Goal: Check status: Check status

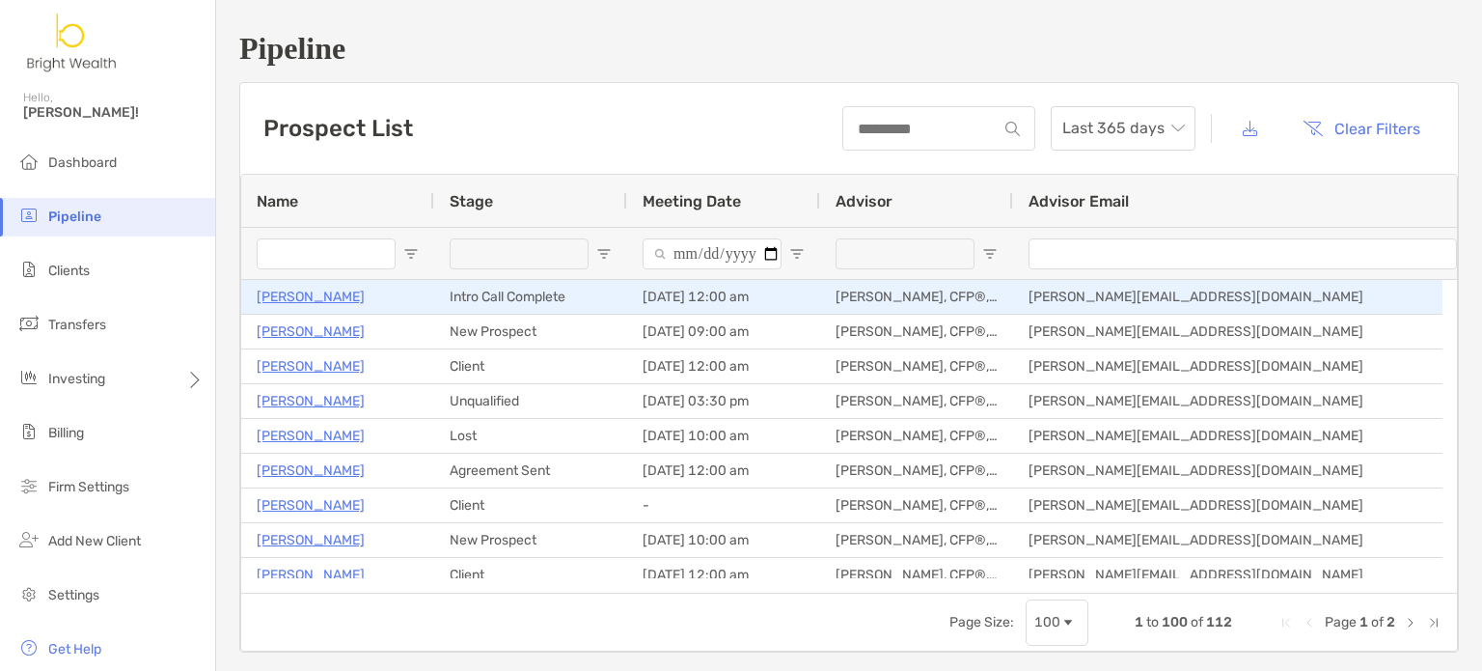
drag, startPoint x: 0, startPoint y: 0, endPoint x: 335, endPoint y: 261, distance: 424.8
click at [335, 261] on input "Name Filter Input" at bounding box center [326, 253] width 139 height 31
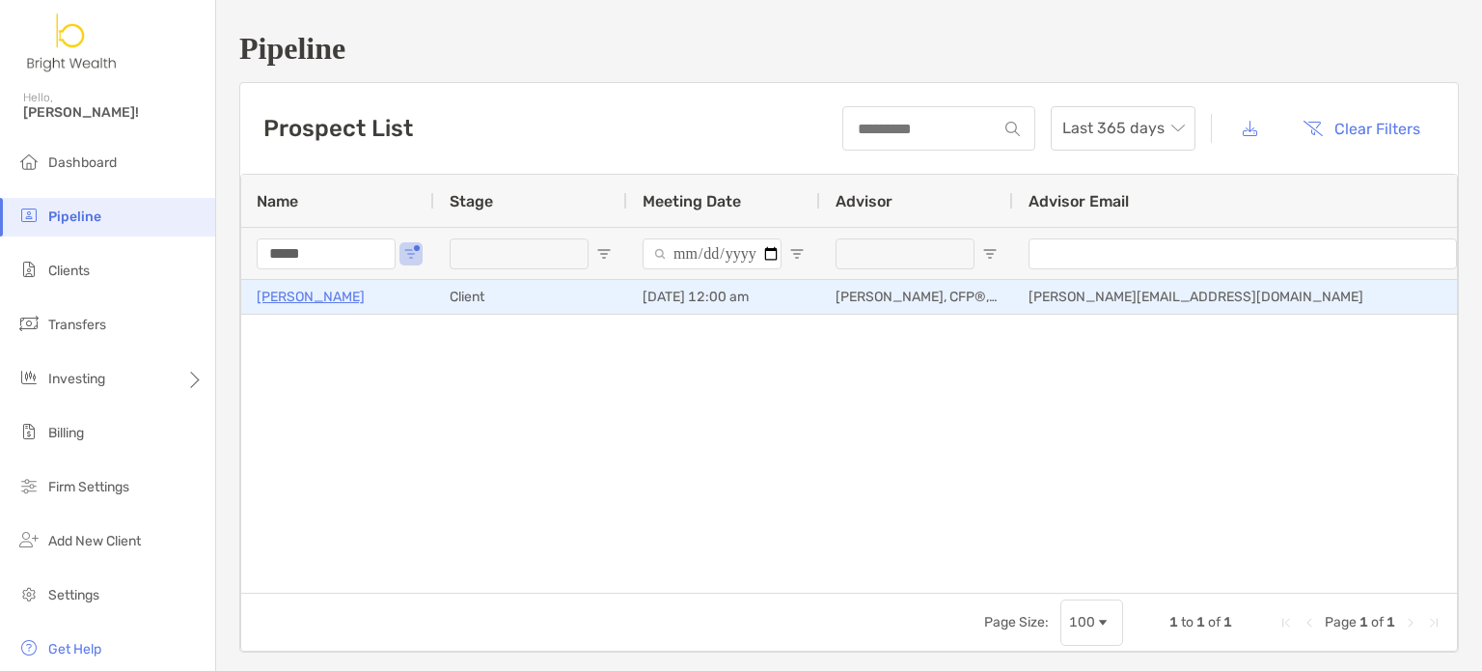
type input "*****"
click at [308, 301] on p "[PERSON_NAME]" at bounding box center [311, 297] width 108 height 24
click at [274, 294] on p "[PERSON_NAME]" at bounding box center [311, 297] width 108 height 24
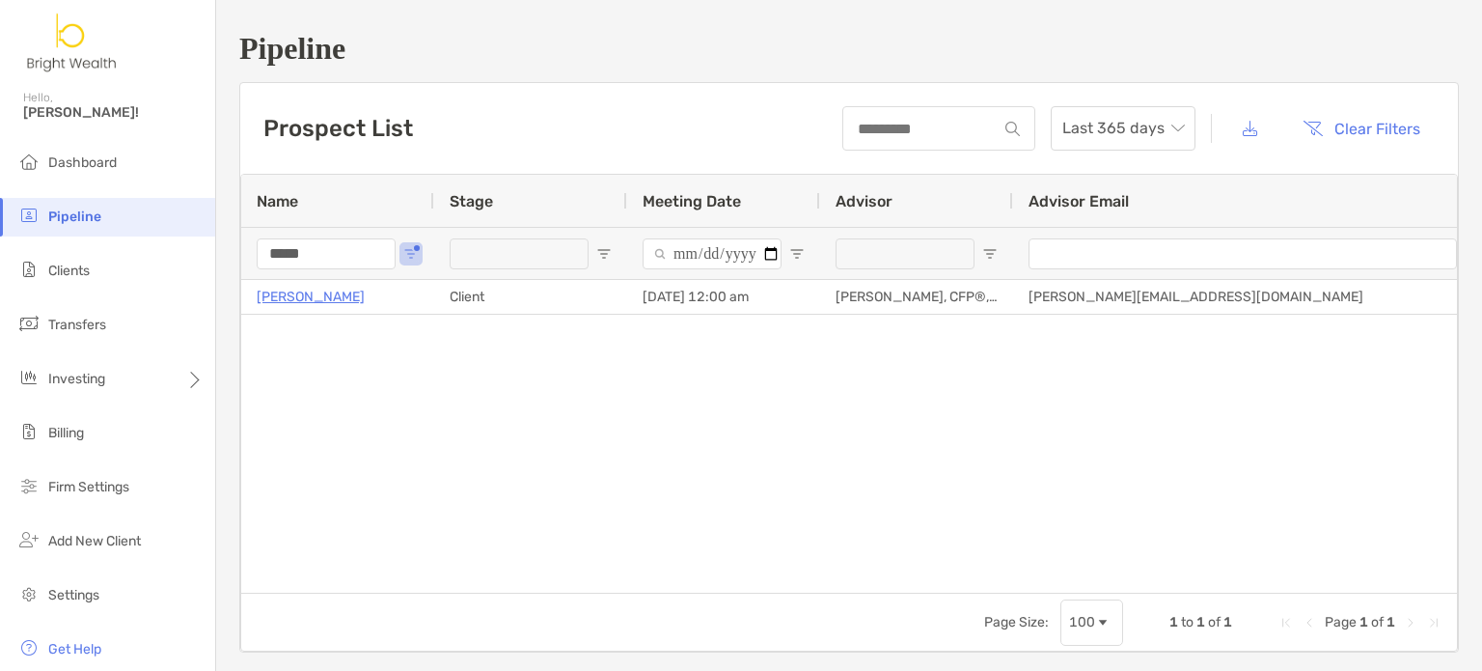
drag, startPoint x: 41, startPoint y: 160, endPoint x: 698, endPoint y: 60, distance: 665.6
click at [42, 160] on li "Dashboard" at bounding box center [107, 163] width 215 height 39
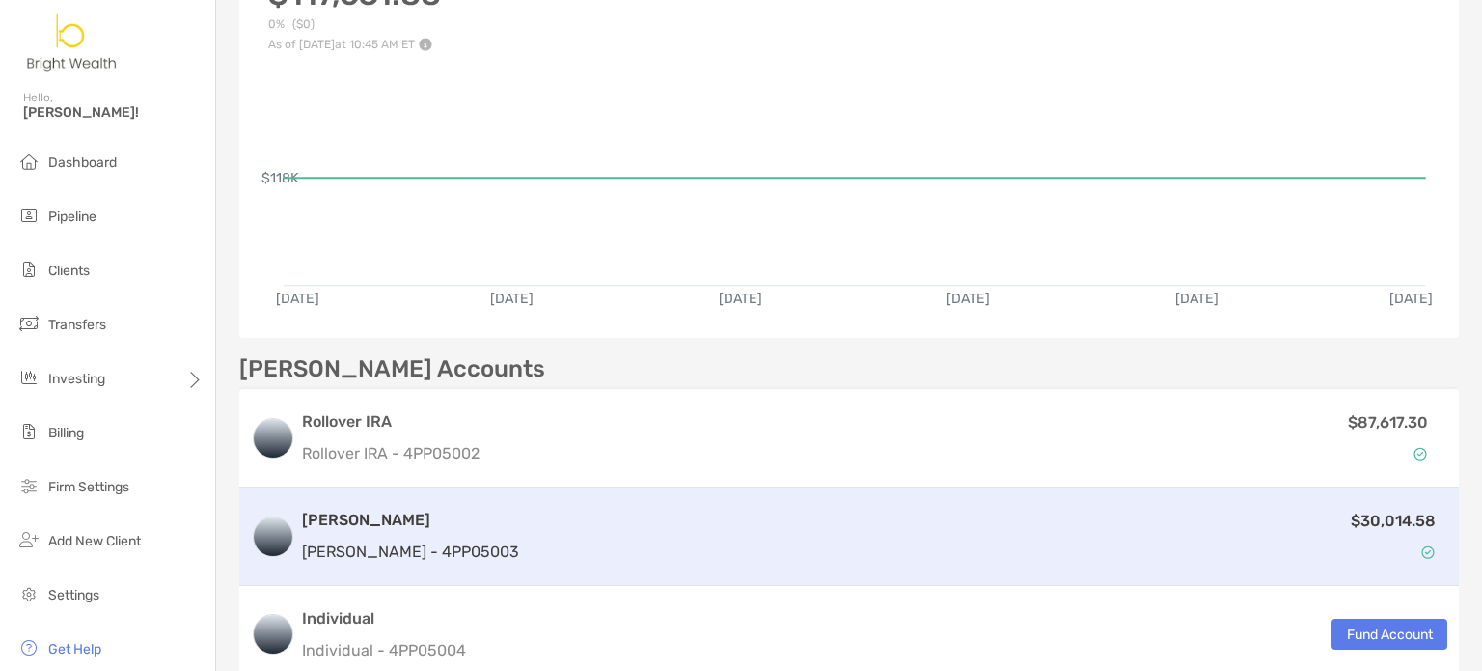
scroll to position [289, 0]
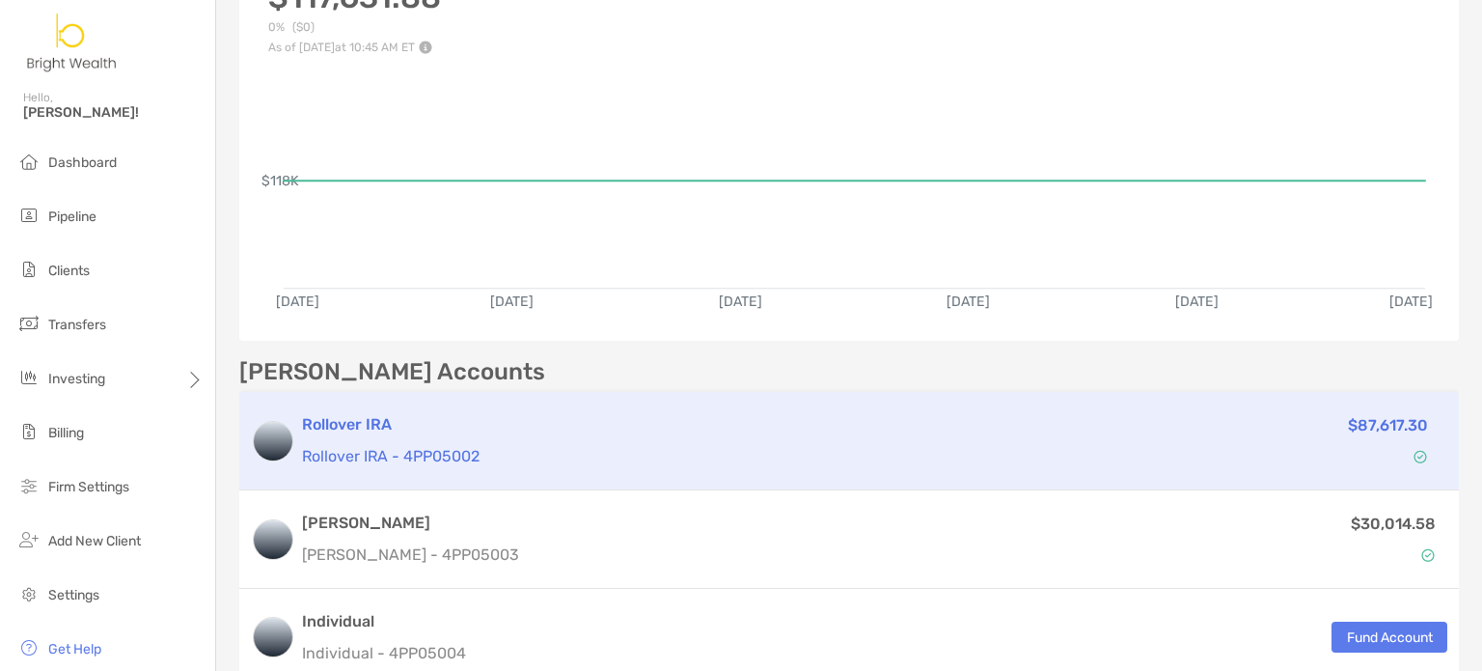
click at [943, 431] on h3 "Rollover IRA" at bounding box center [683, 424] width 763 height 23
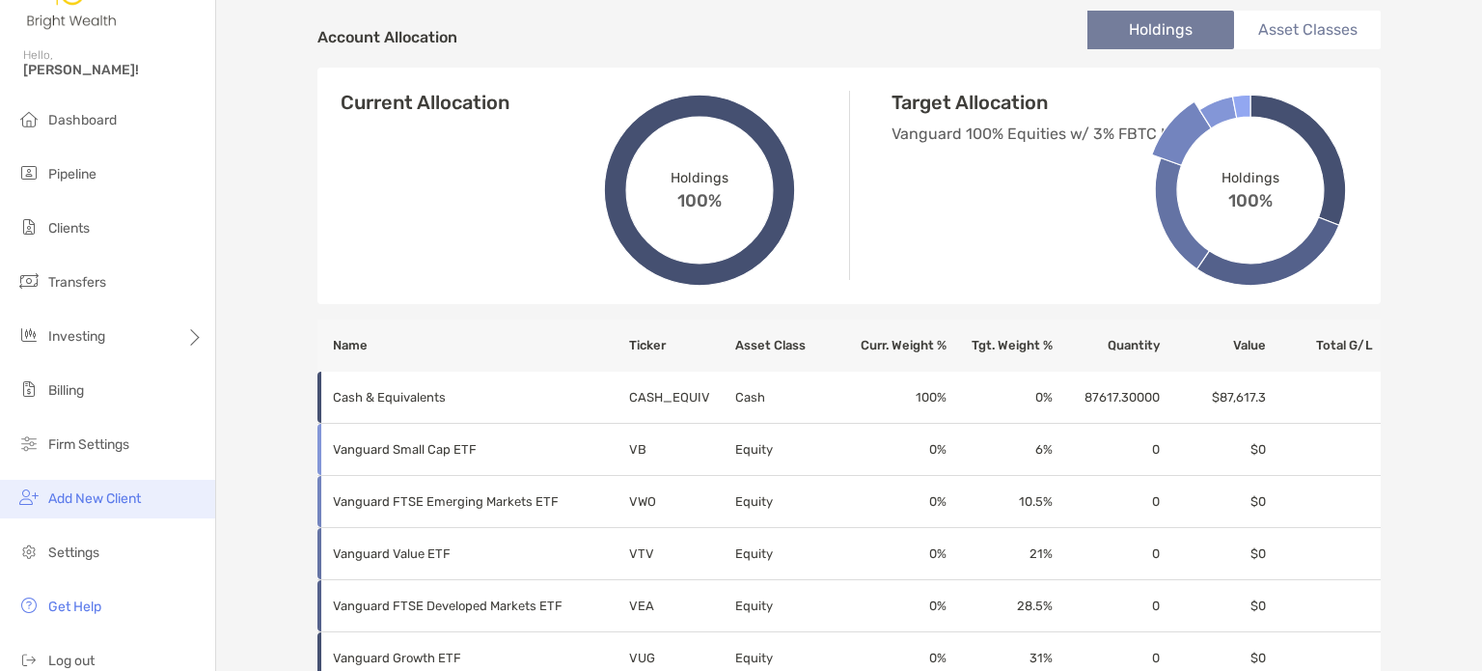
scroll to position [67, 0]
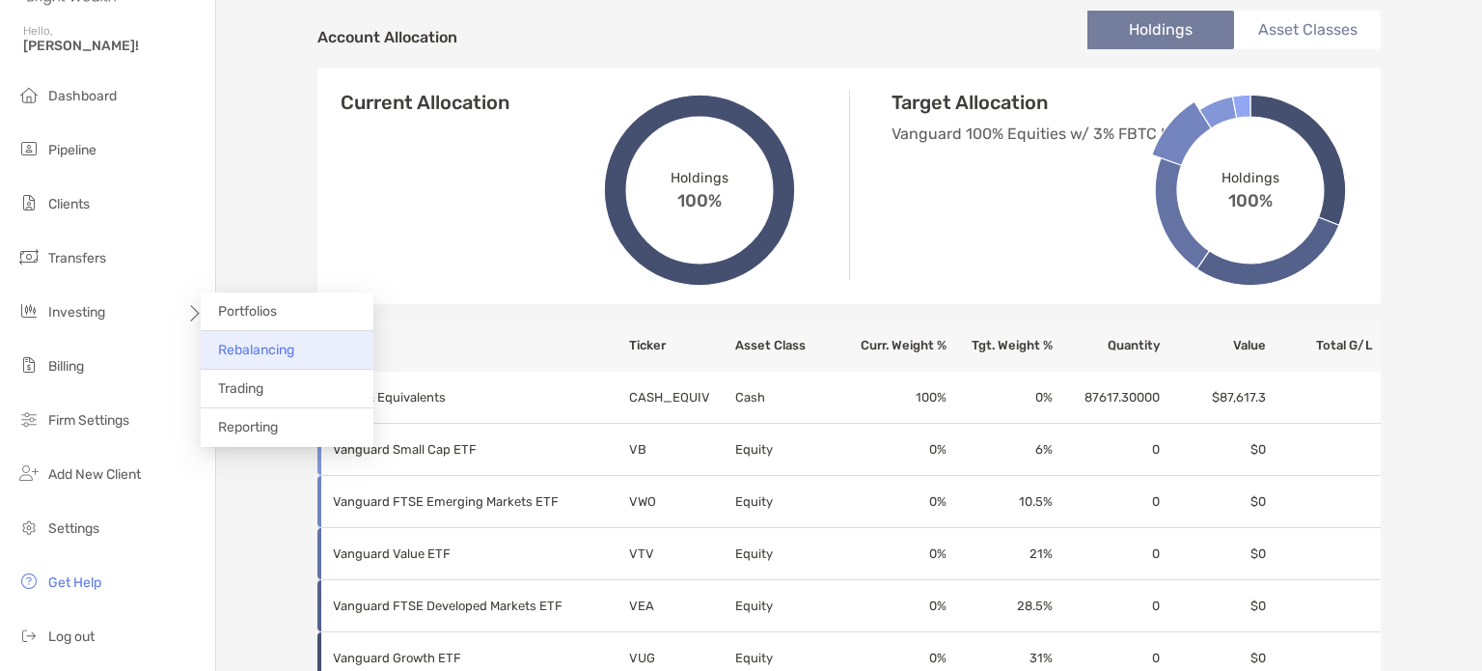
click at [268, 342] on span "Rebalancing" at bounding box center [256, 350] width 76 height 16
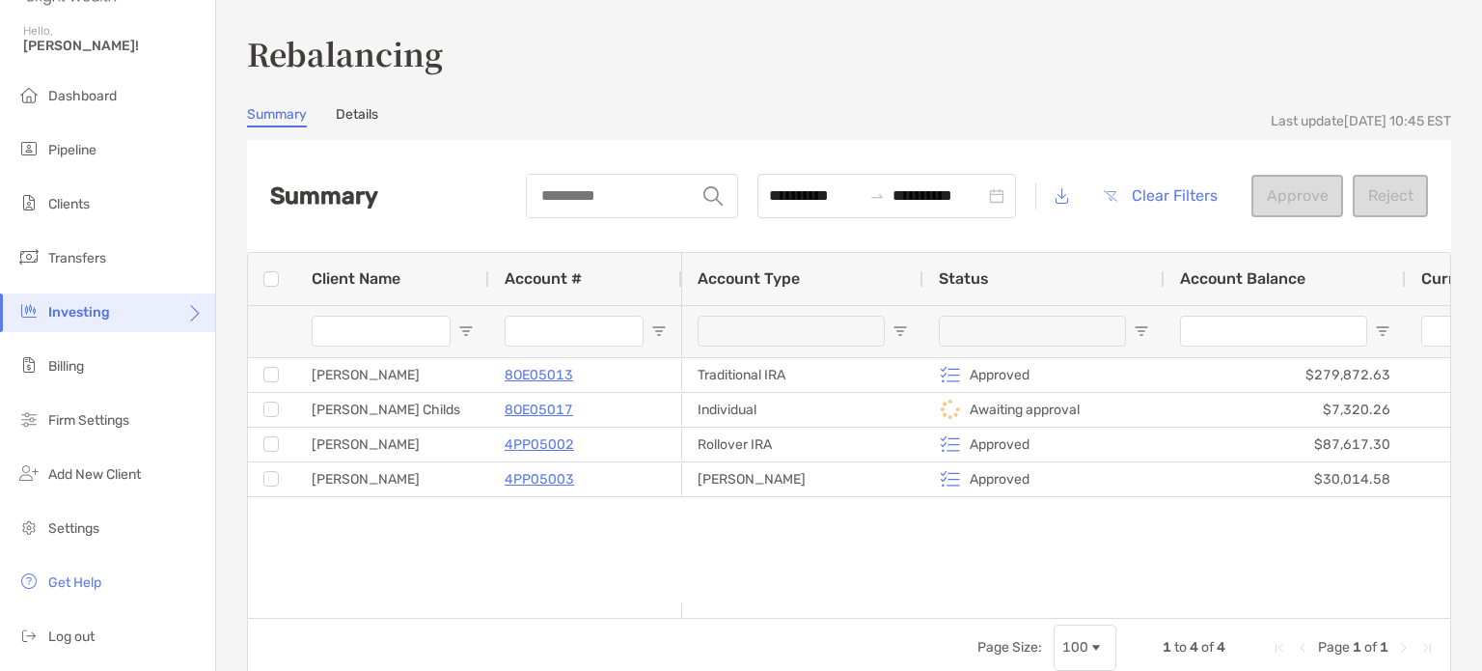
click at [340, 113] on link "Details" at bounding box center [357, 116] width 42 height 21
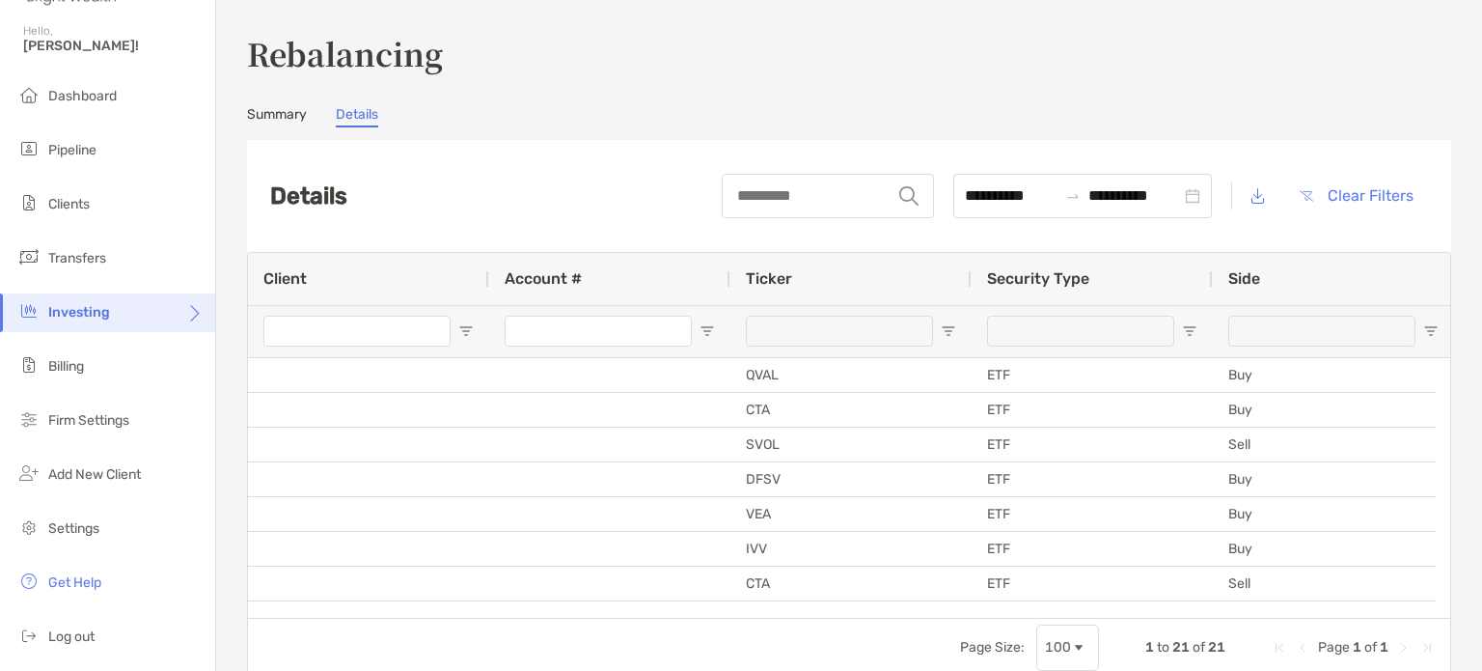
drag, startPoint x: 456, startPoint y: 616, endPoint x: 300, endPoint y: 619, distance: 156.3
click at [301, 619] on div "Page Size: 100 1 to 21 of 21 Page 1 of 1" at bounding box center [849, 646] width 1202 height 58
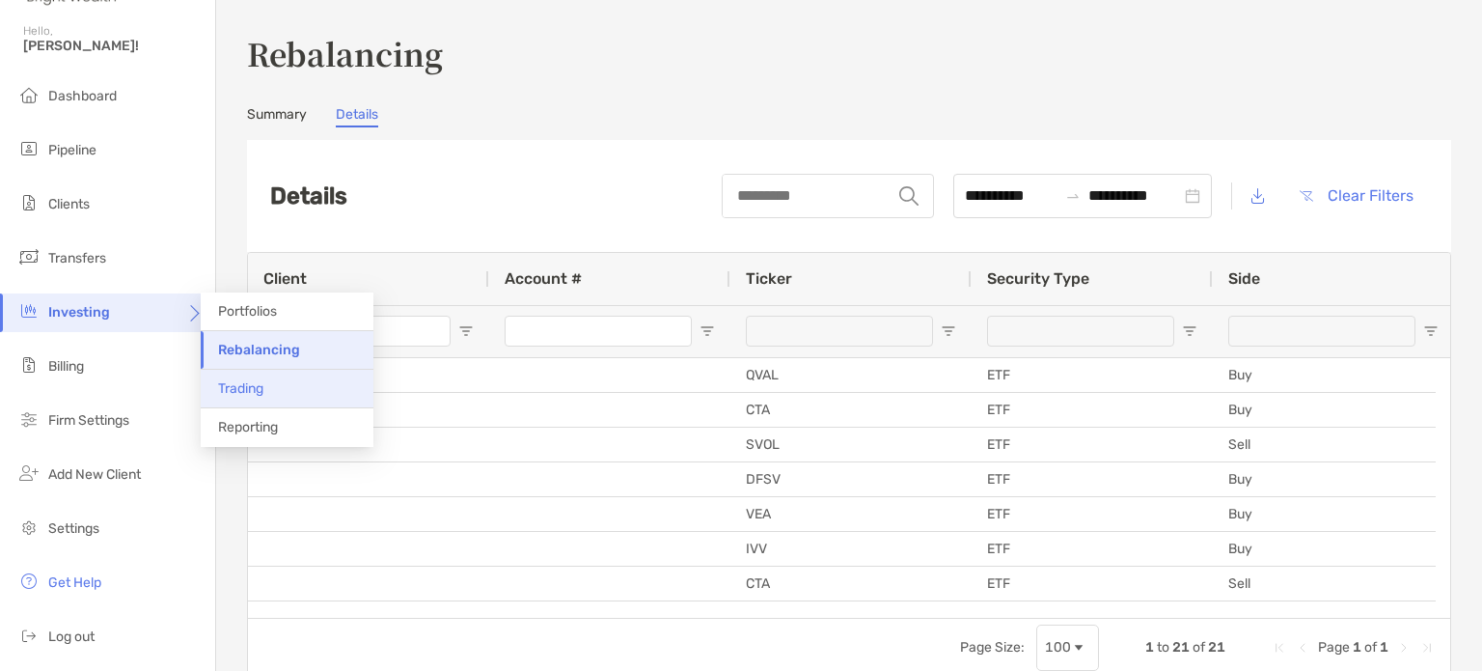
click at [271, 398] on li "Trading" at bounding box center [287, 389] width 173 height 39
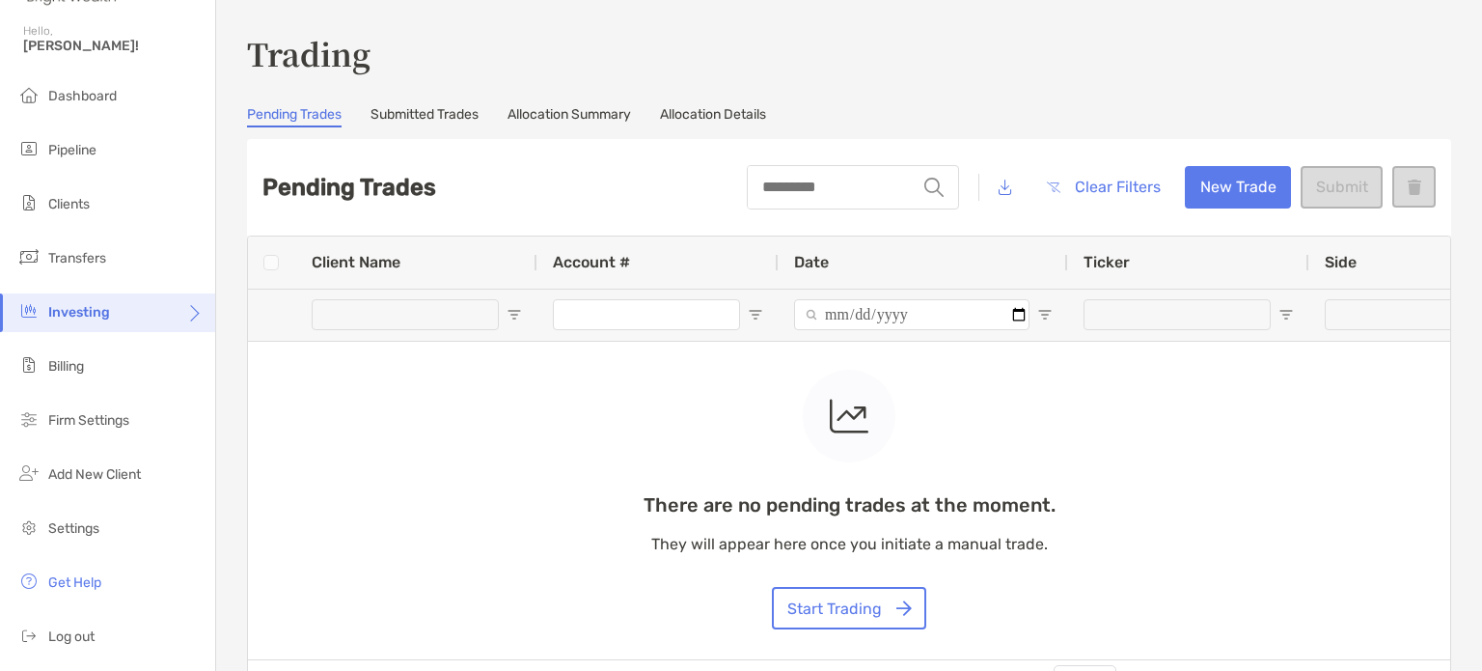
click at [445, 114] on link "Submitted Trades" at bounding box center [424, 116] width 108 height 21
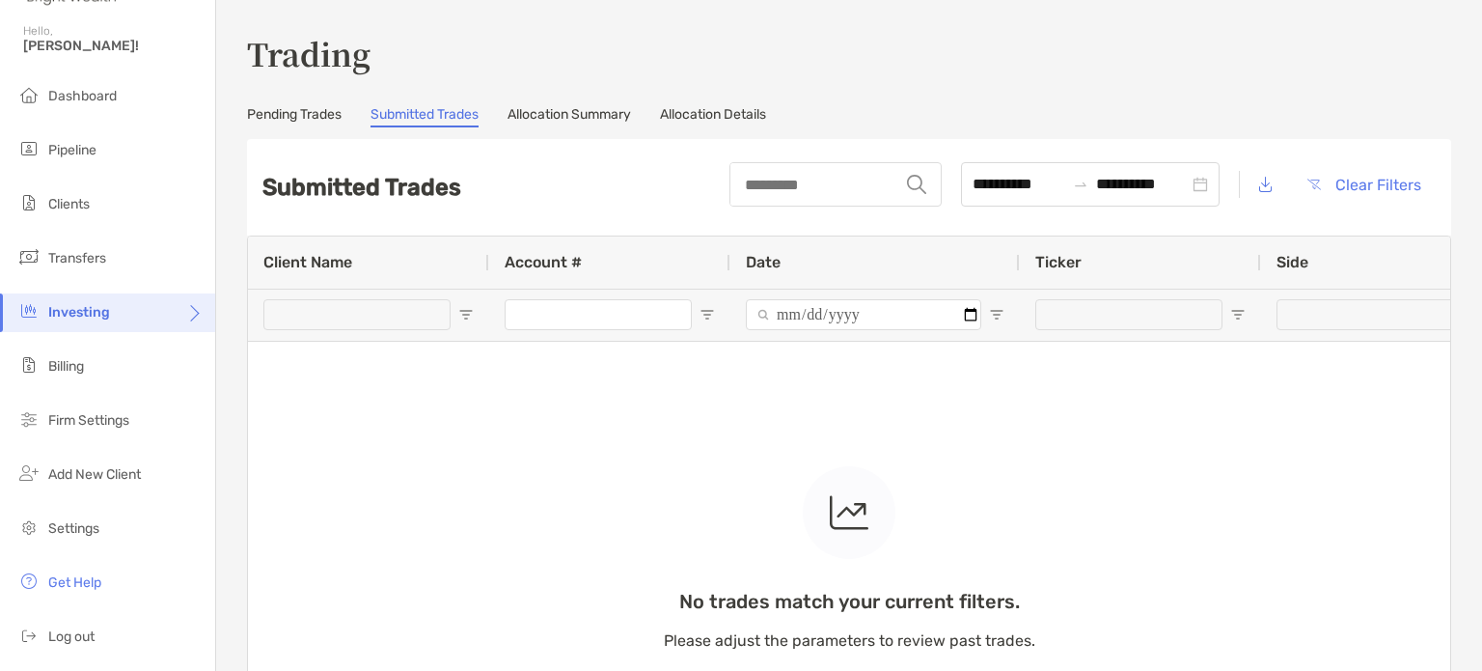
click at [589, 112] on link "Allocation Summary" at bounding box center [568, 116] width 123 height 21
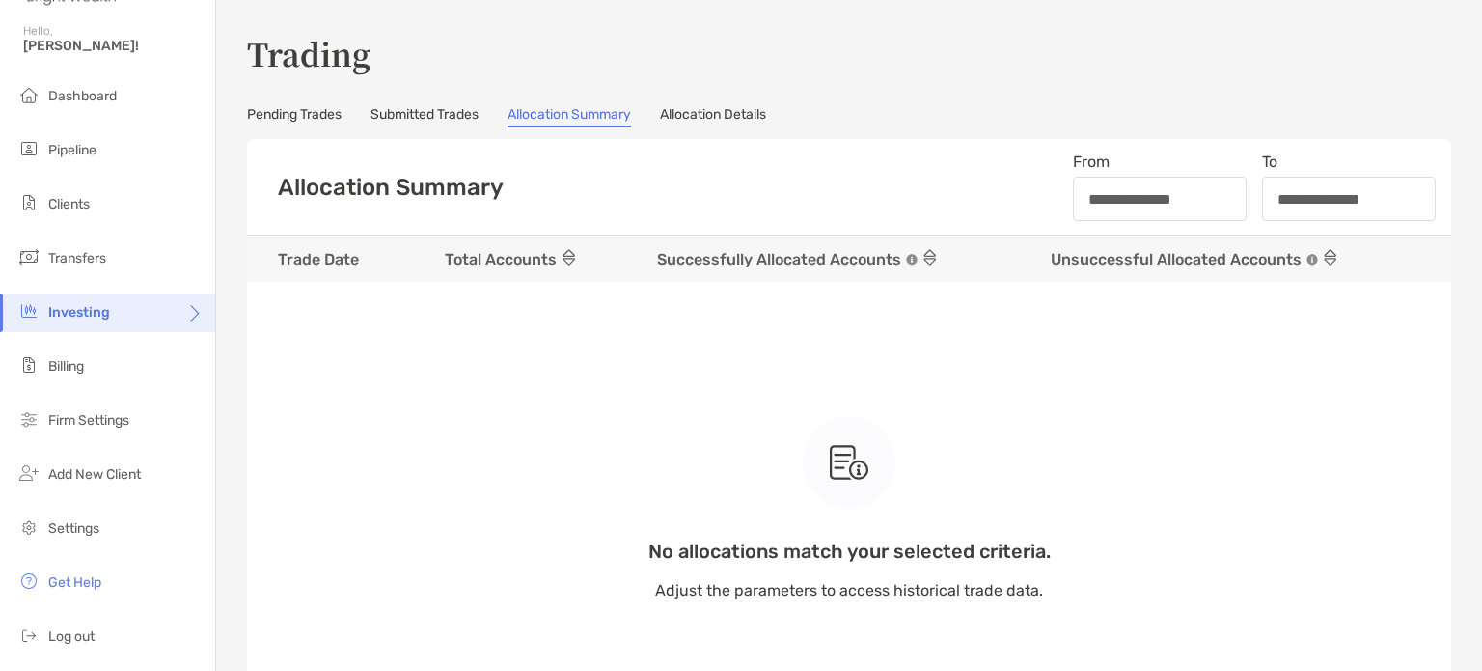
click at [709, 119] on link "Allocation Details" at bounding box center [713, 116] width 106 height 21
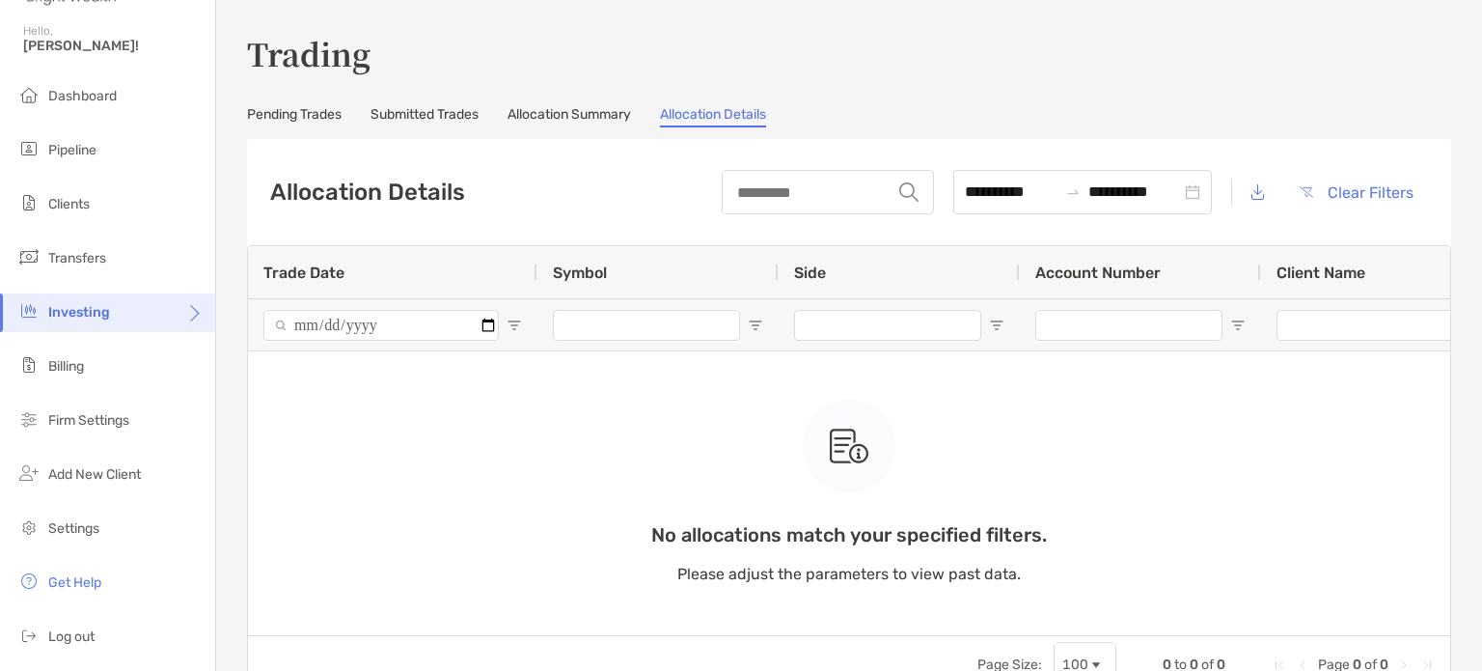
click at [298, 119] on link "Pending Trades" at bounding box center [294, 116] width 95 height 21
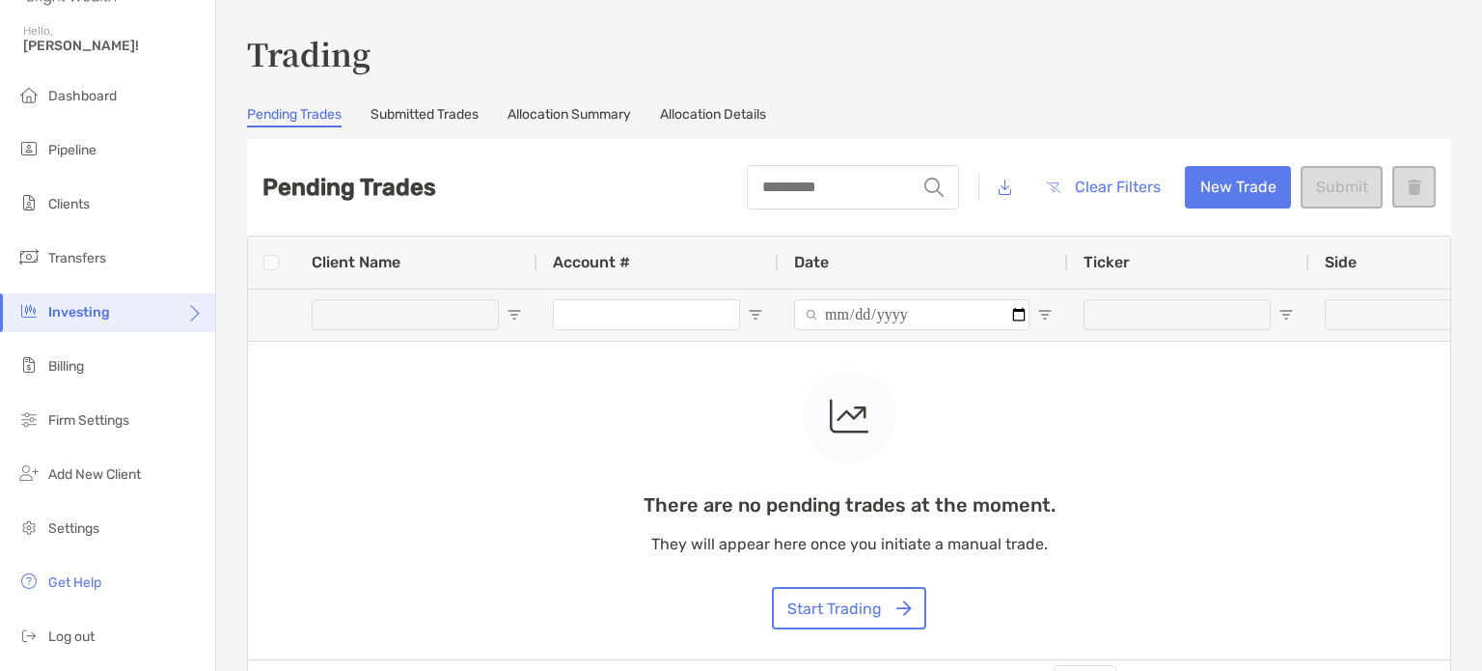
click at [419, 115] on link "Submitted Trades" at bounding box center [424, 116] width 108 height 21
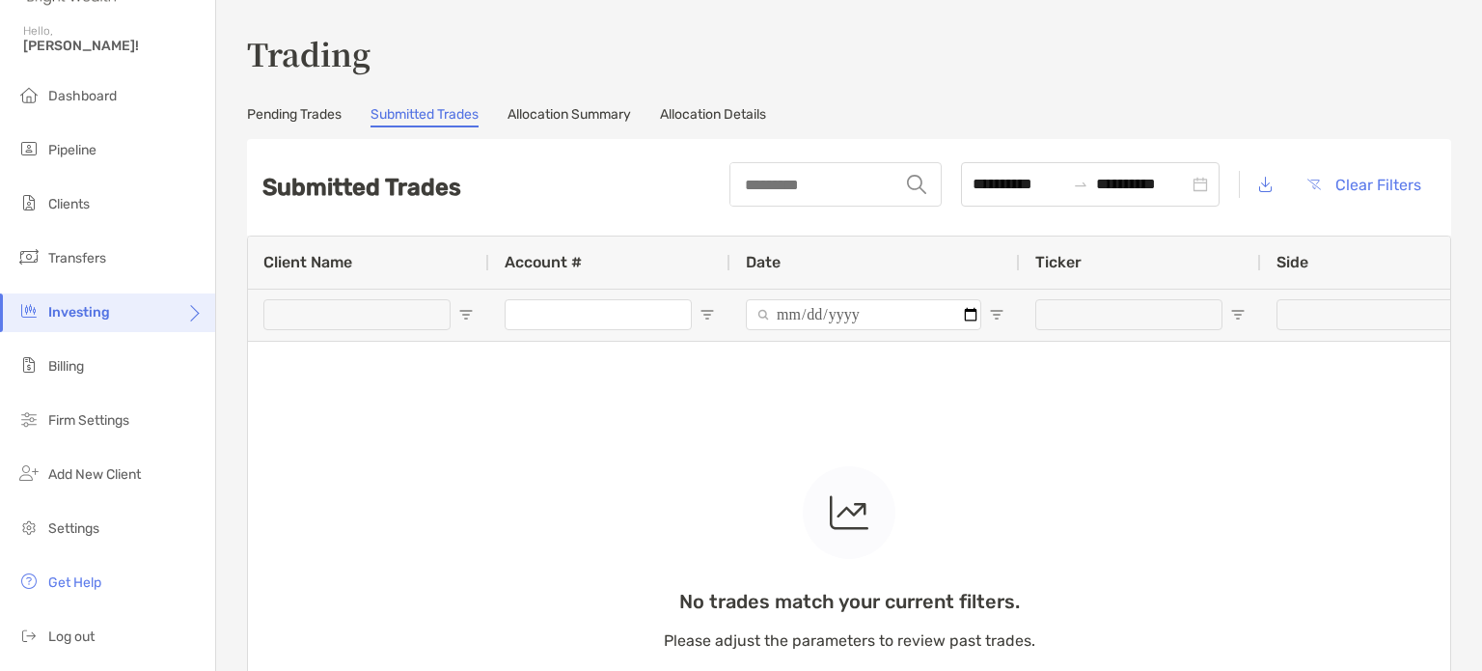
click at [574, 119] on link "Allocation Summary" at bounding box center [568, 116] width 123 height 21
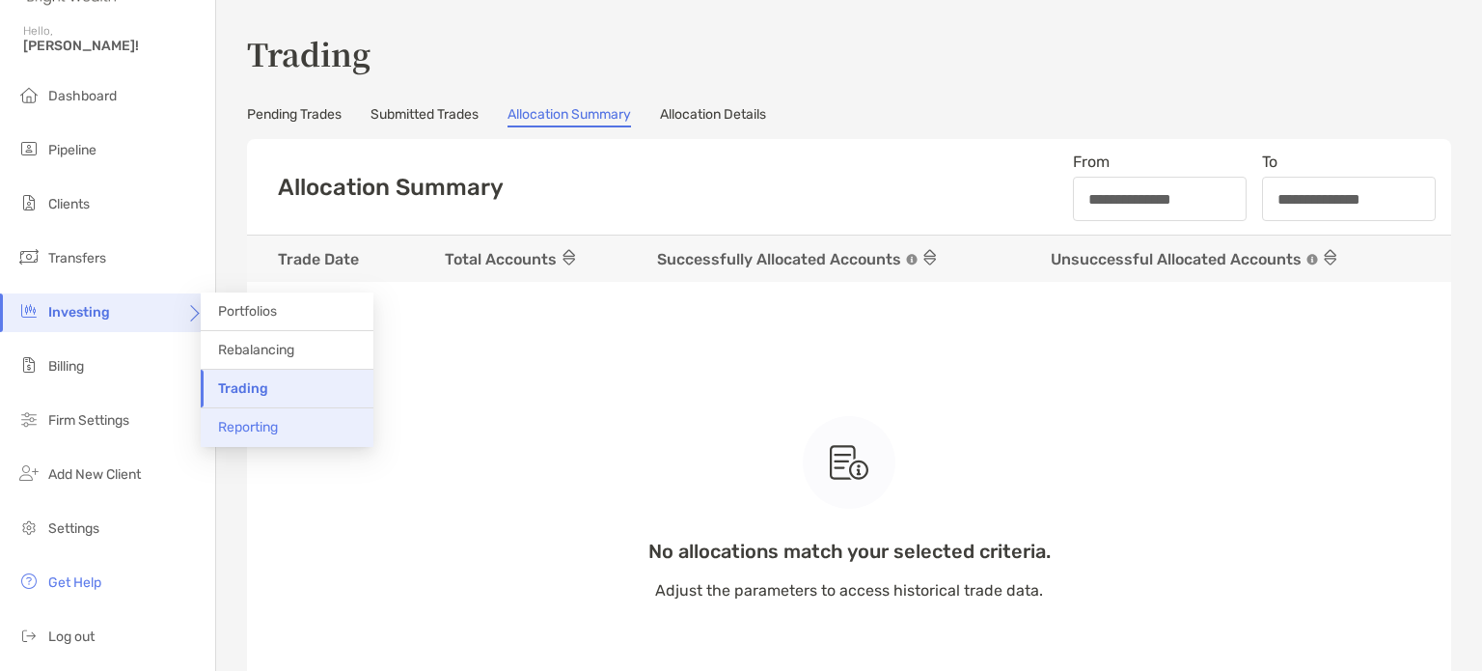
click at [298, 425] on li "Reporting" at bounding box center [287, 427] width 173 height 39
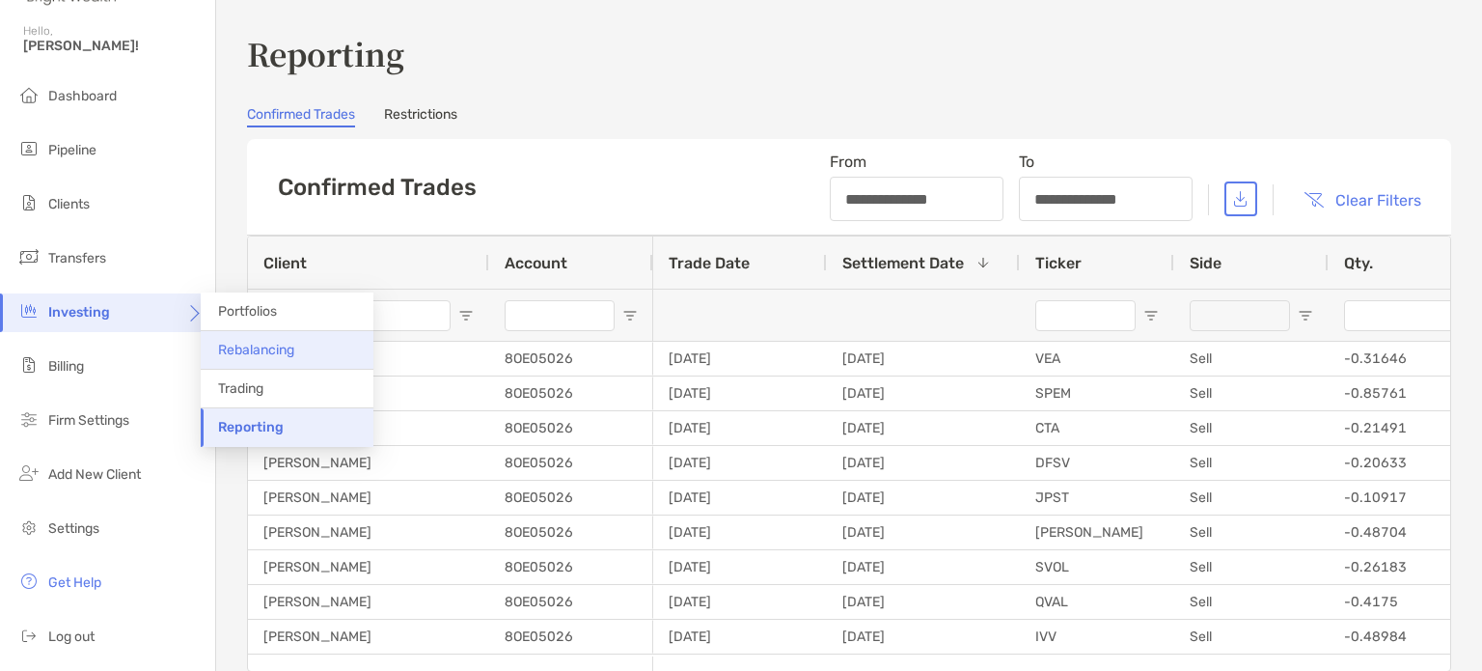
click at [314, 349] on li "Rebalancing" at bounding box center [287, 350] width 173 height 39
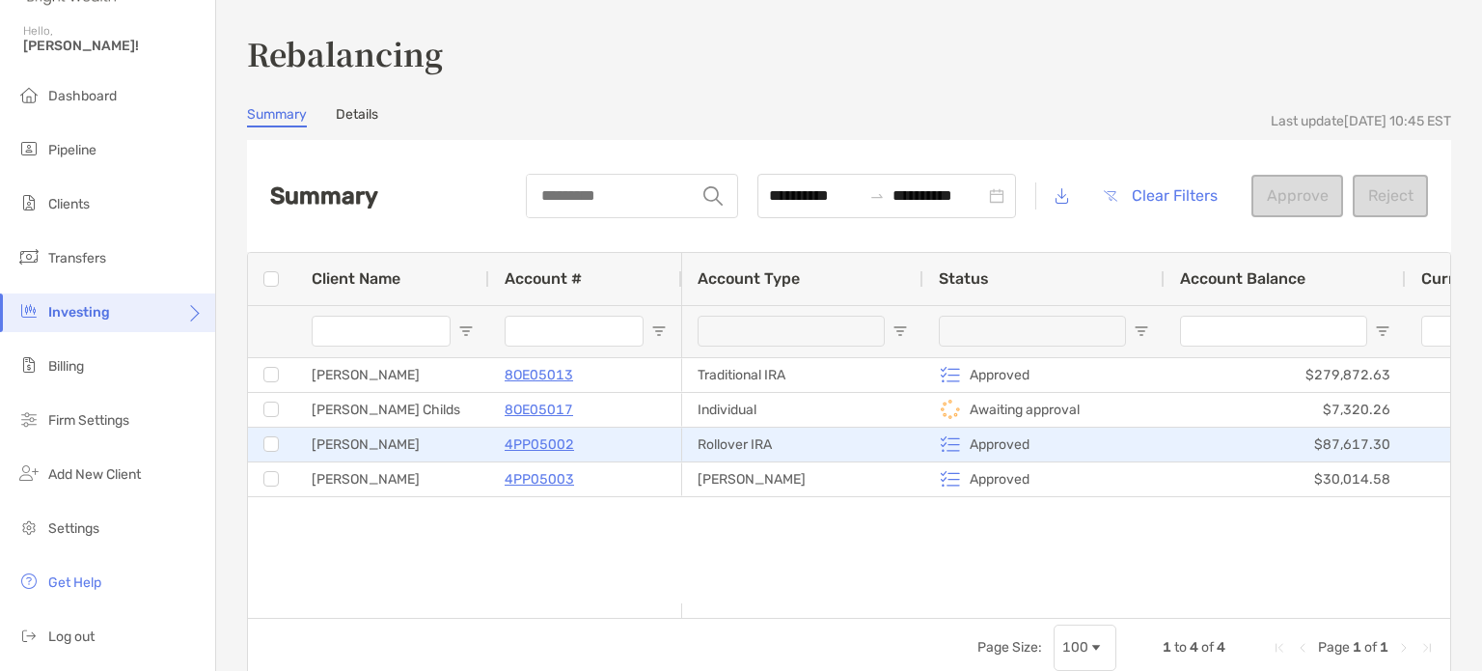
click at [1030, 440] on div "Approved" at bounding box center [1044, 444] width 210 height 32
click at [260, 457] on div at bounding box center [272, 444] width 48 height 34
click at [269, 453] on div at bounding box center [270, 444] width 15 height 32
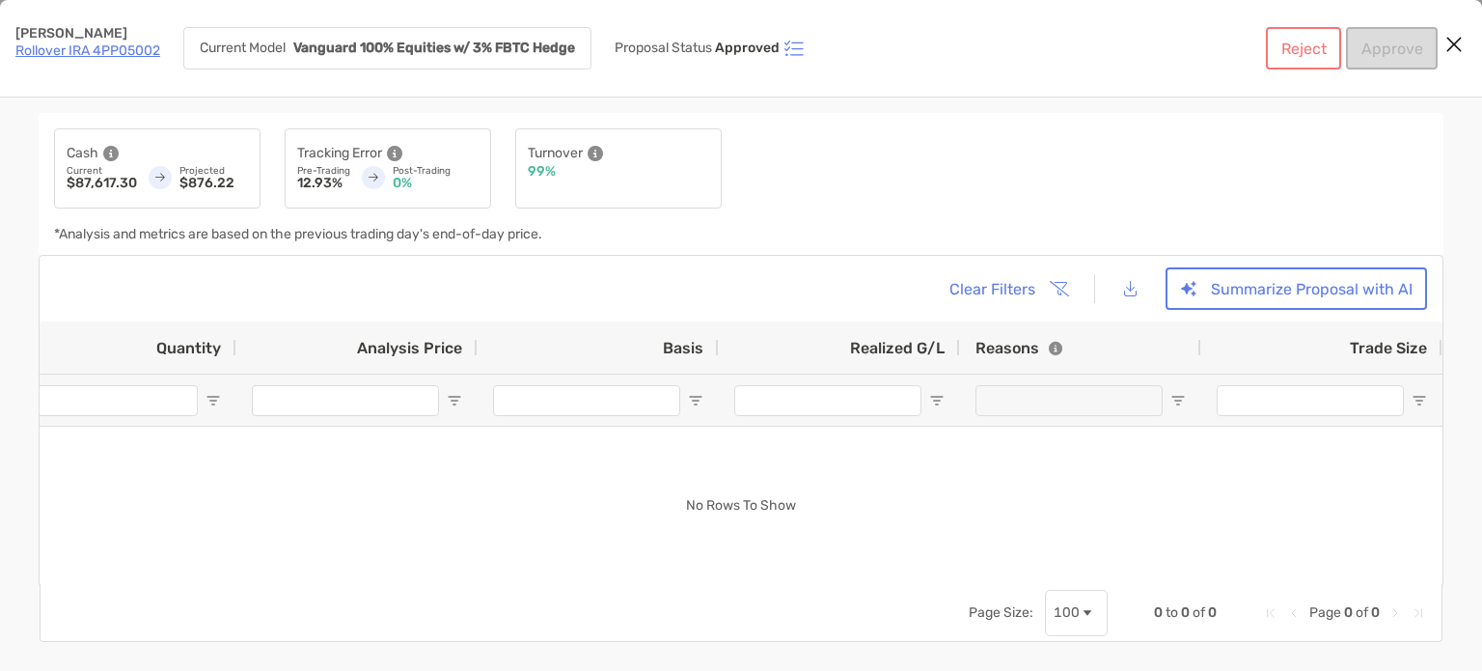
scroll to position [0, 165]
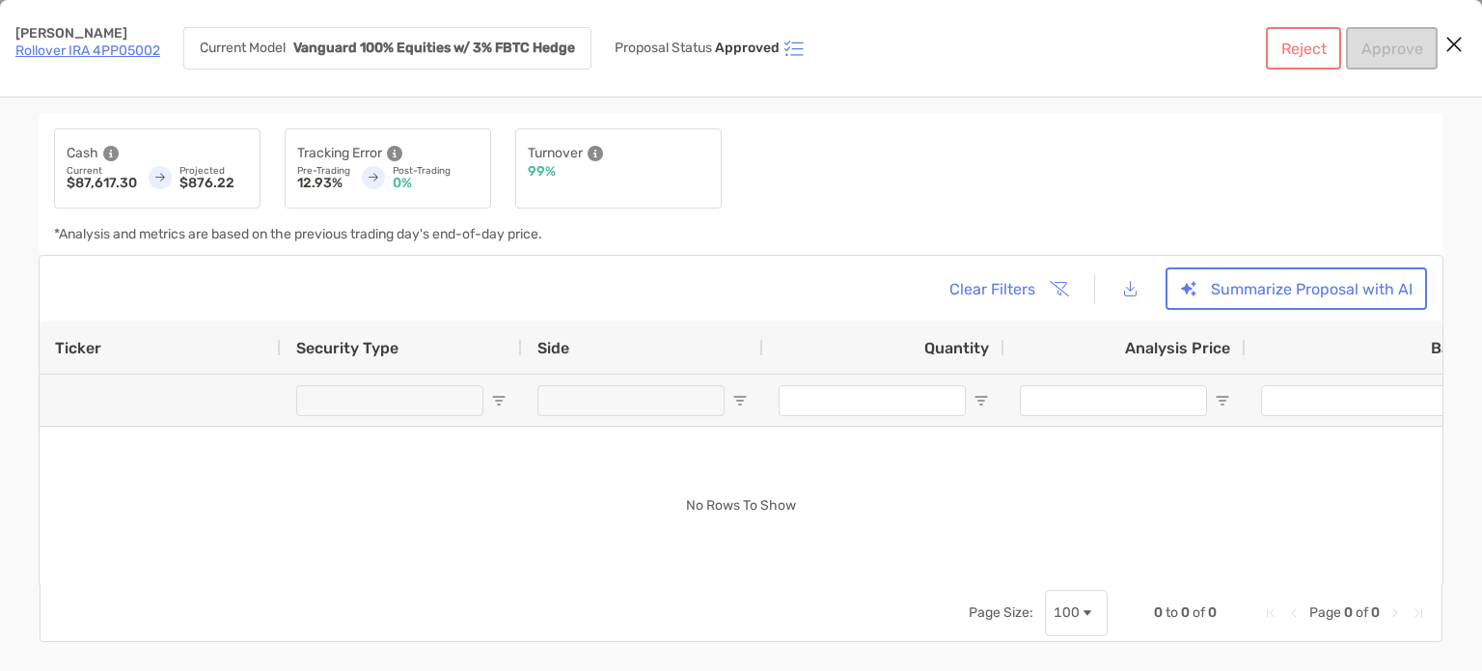
click at [798, 50] on img "[object Object]" at bounding box center [793, 48] width 23 height 23
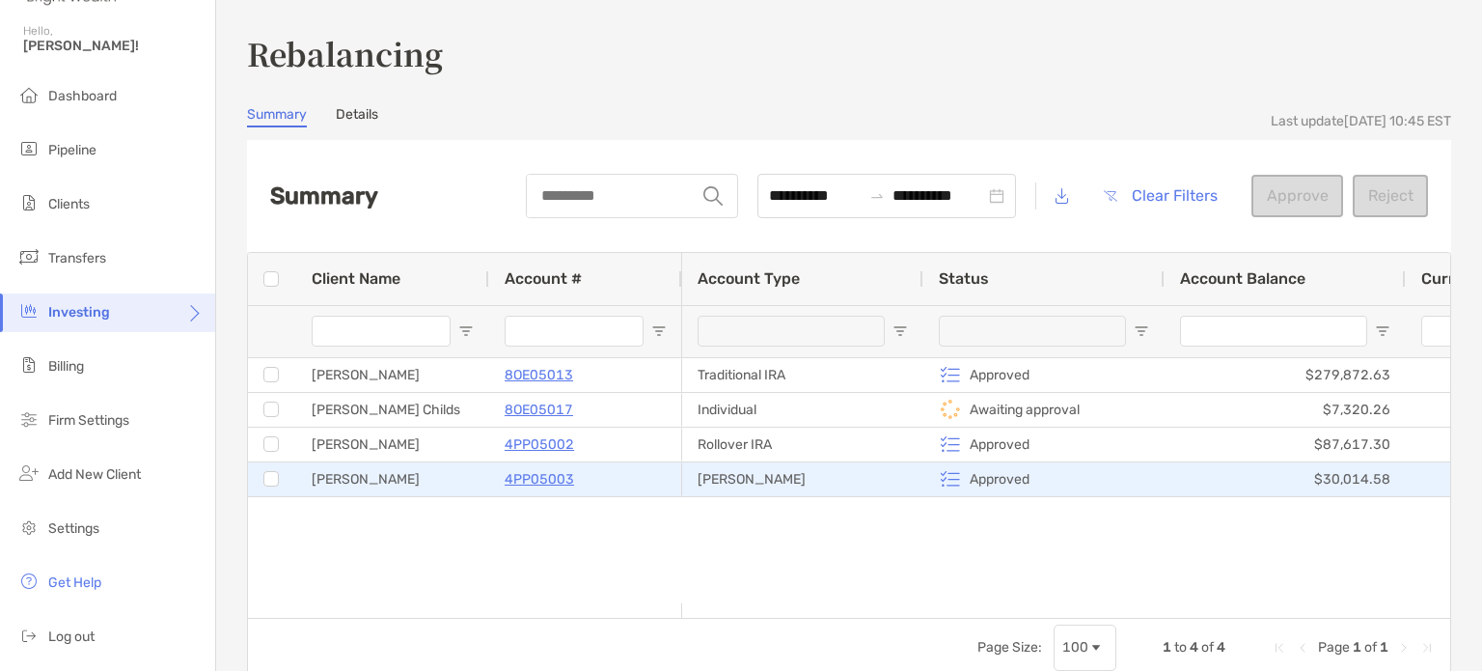
click at [561, 471] on p "4PP05003" at bounding box center [539, 479] width 69 height 24
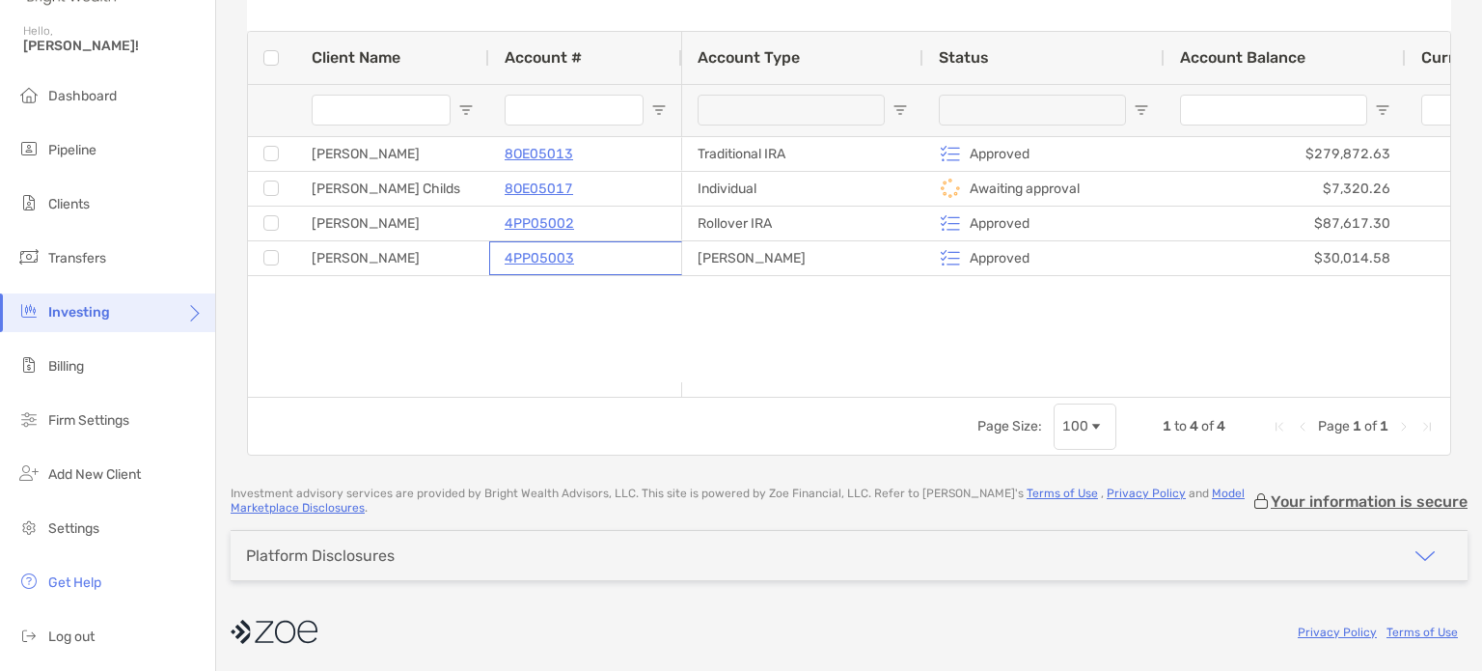
scroll to position [0, 659]
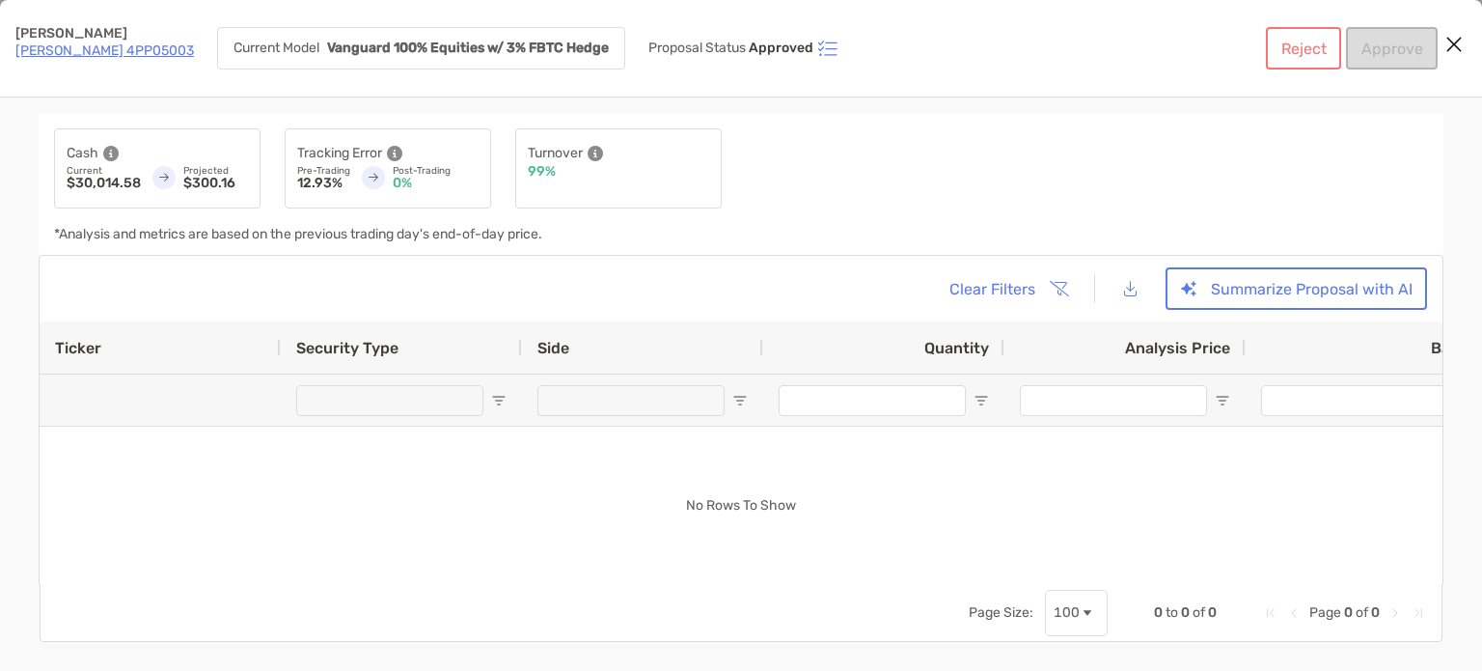
drag, startPoint x: 949, startPoint y: 381, endPoint x: 427, endPoint y: 370, distance: 522.0
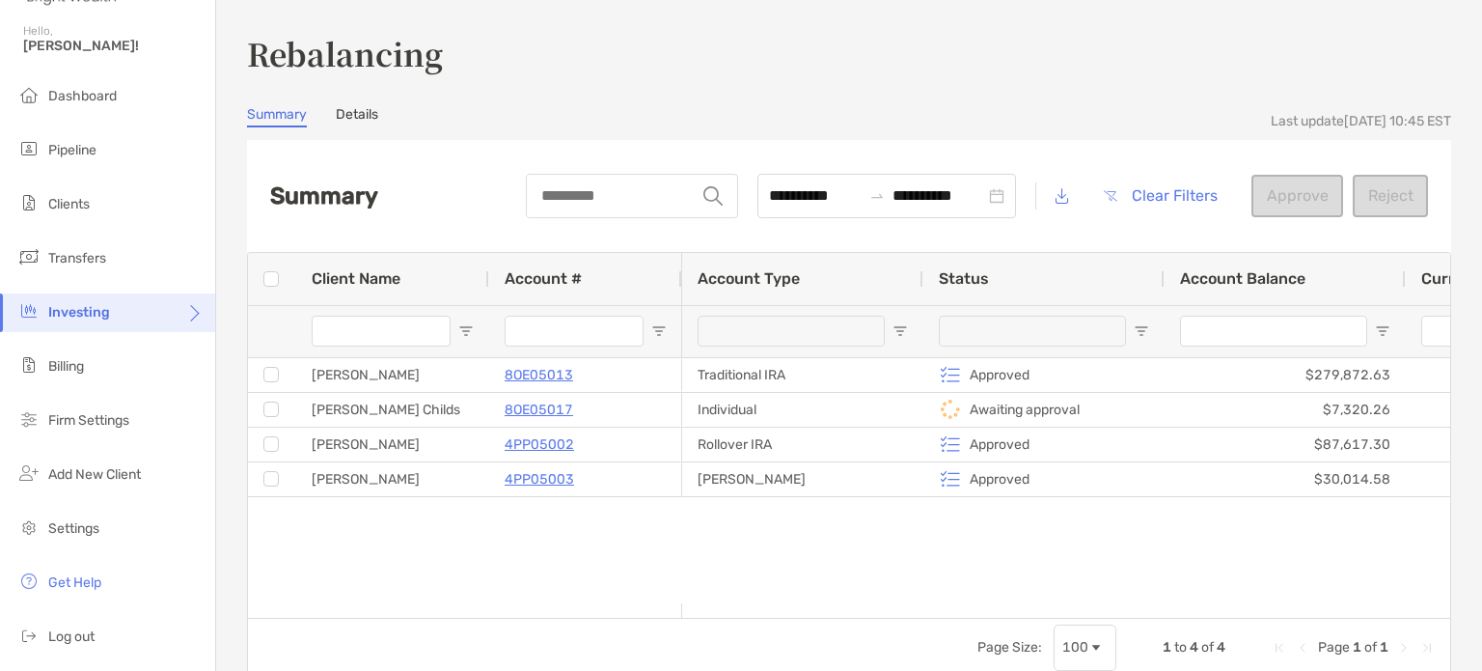
click at [884, 555] on div "Traditional IRA Approved $279,872.63 $3,339.02 Individual Awaiting approval $7,…" at bounding box center [1066, 480] width 768 height 245
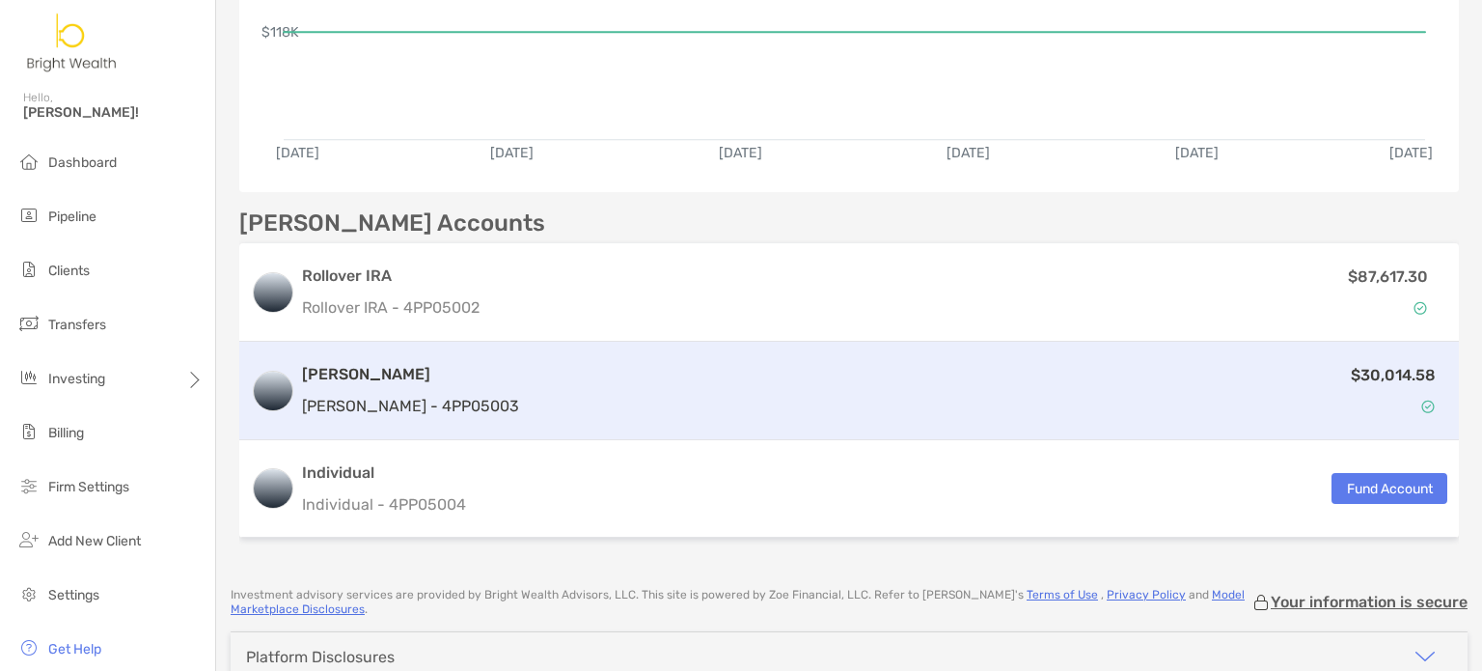
scroll to position [482, 0]
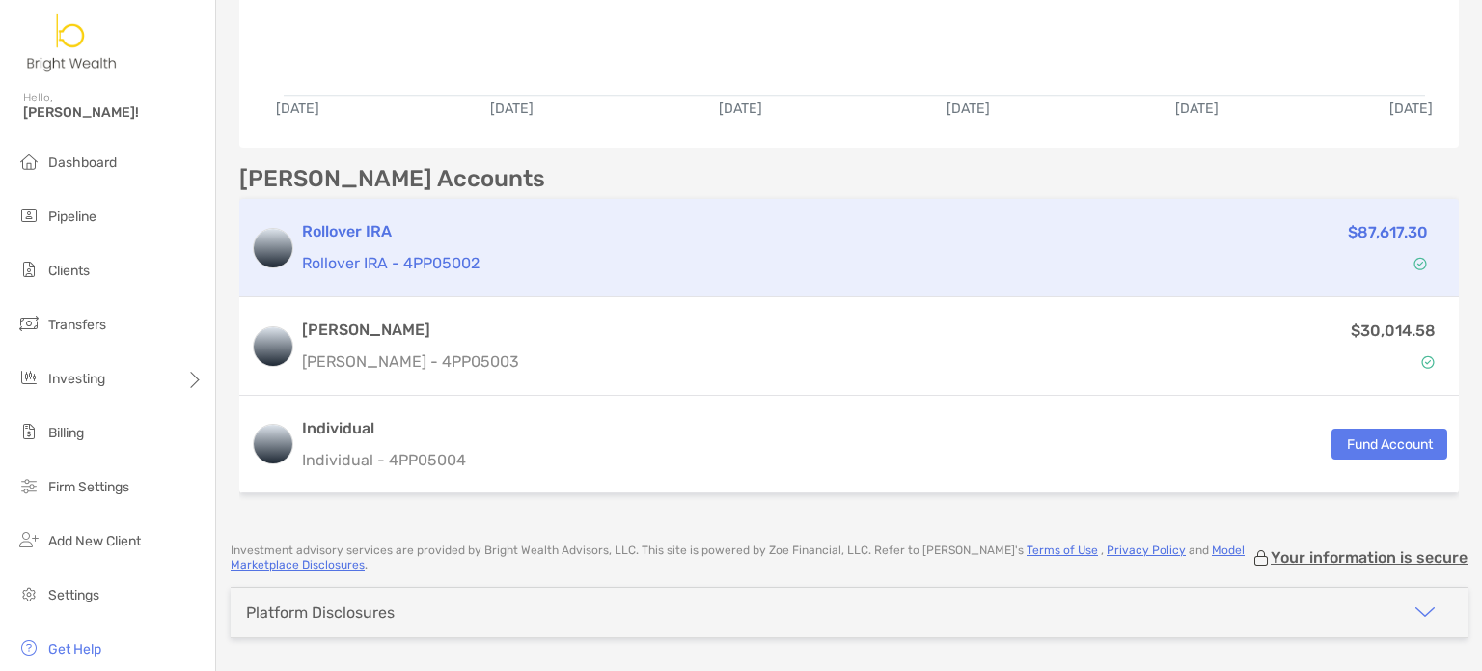
click at [525, 232] on h3 "Rollover IRA" at bounding box center [683, 231] width 763 height 23
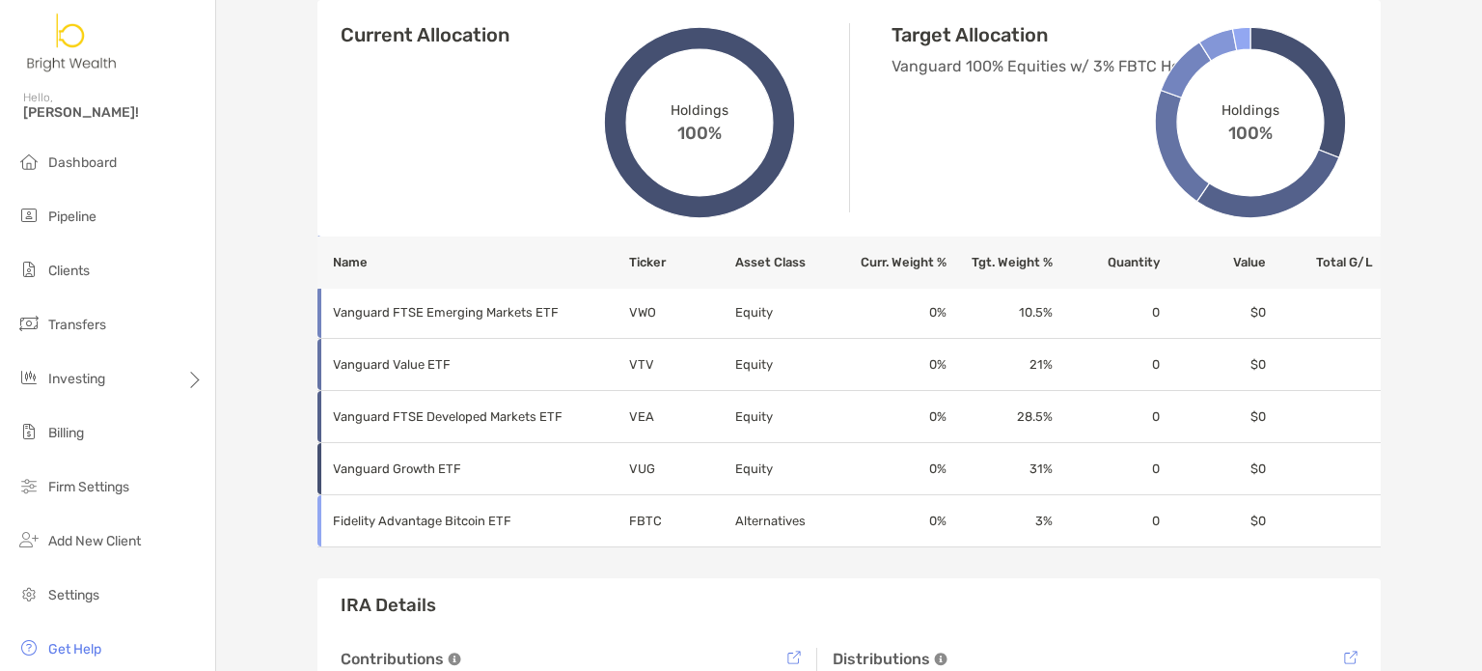
scroll to position [868, 0]
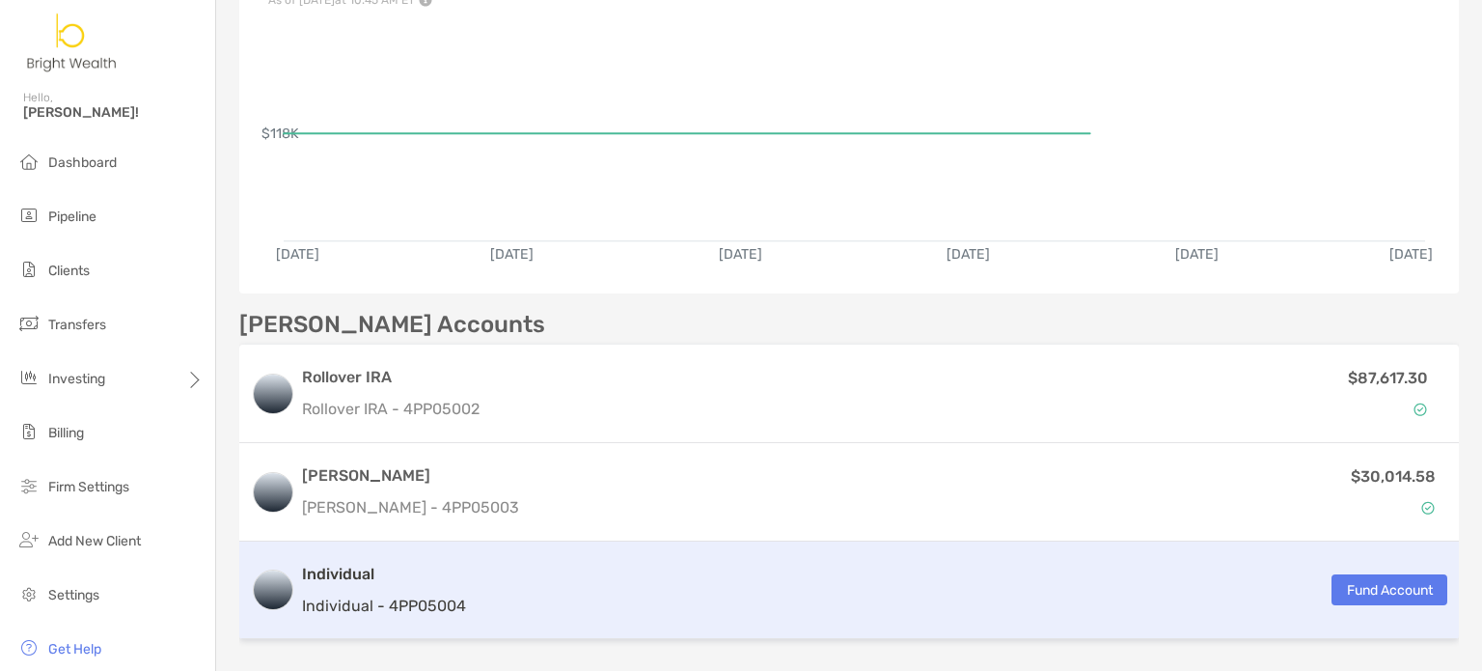
scroll to position [482, 0]
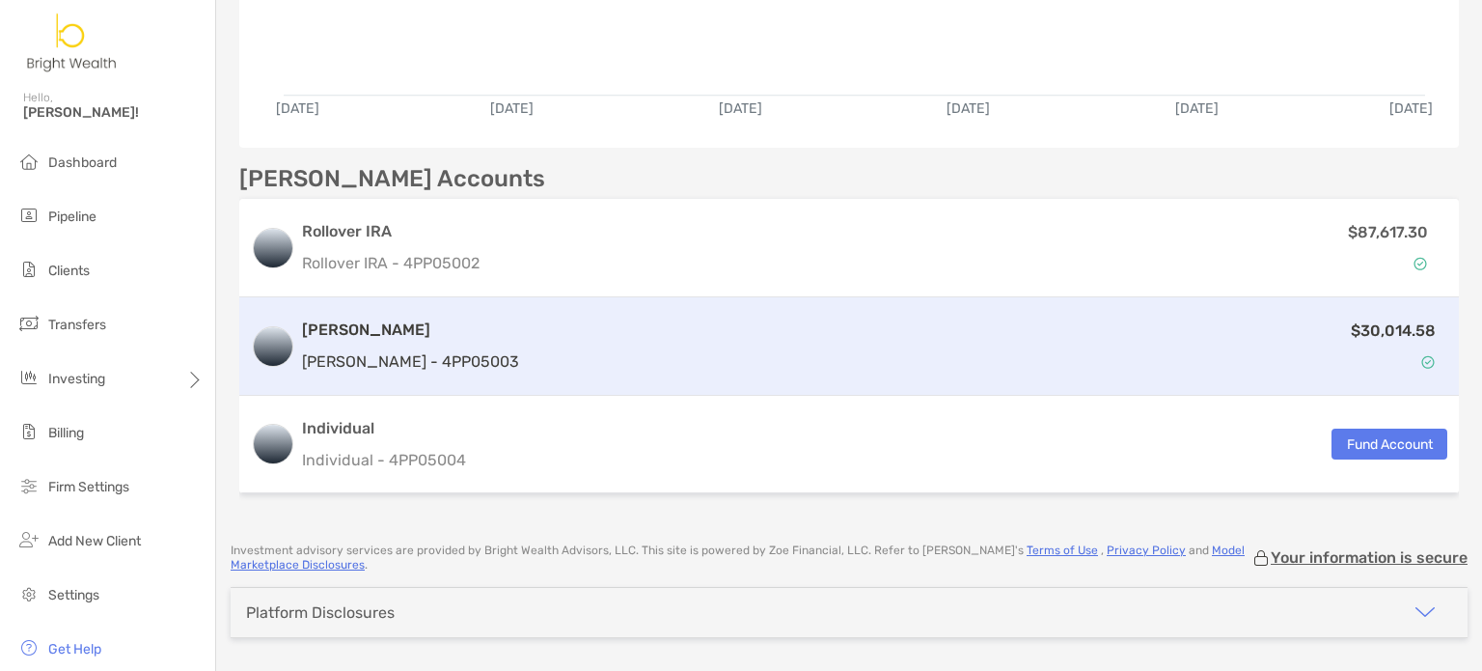
click at [397, 341] on div "[PERSON_NAME] [PERSON_NAME] - 4PP05003" at bounding box center [410, 345] width 217 height 55
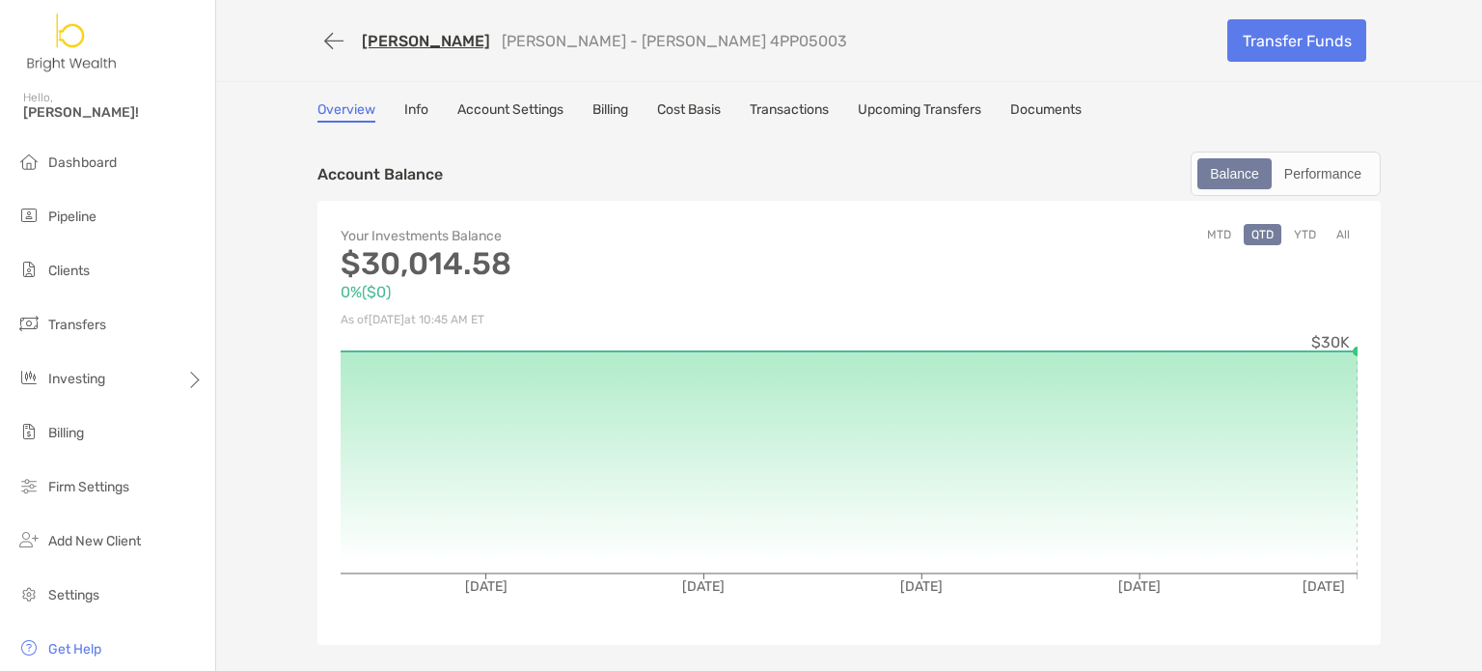
click at [791, 110] on link "Transactions" at bounding box center [789, 111] width 79 height 21
